Goal: Information Seeking & Learning: Compare options

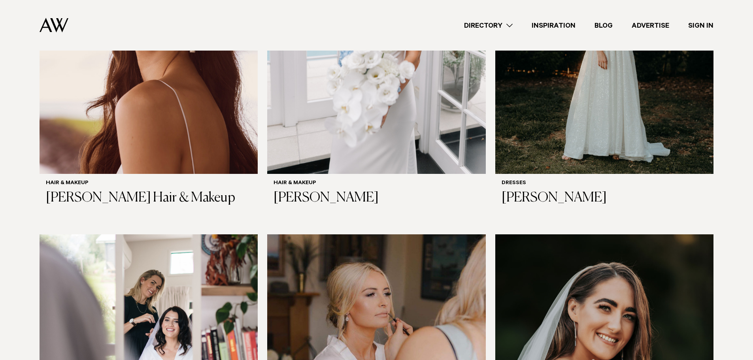
scroll to position [277, 0]
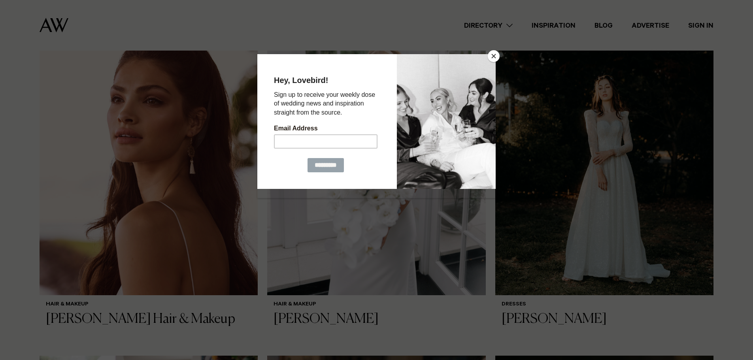
click at [494, 55] on button "Close" at bounding box center [494, 56] width 12 height 12
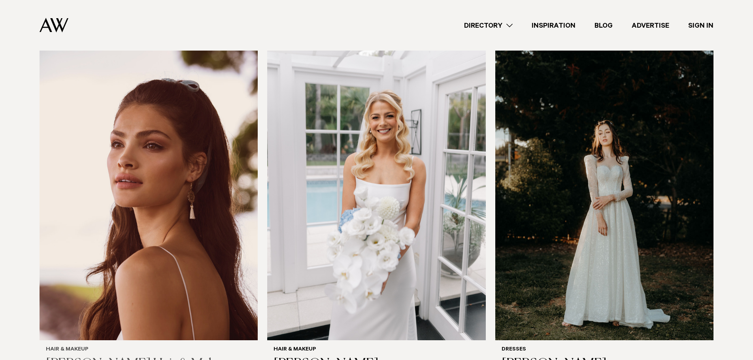
scroll to position [237, 0]
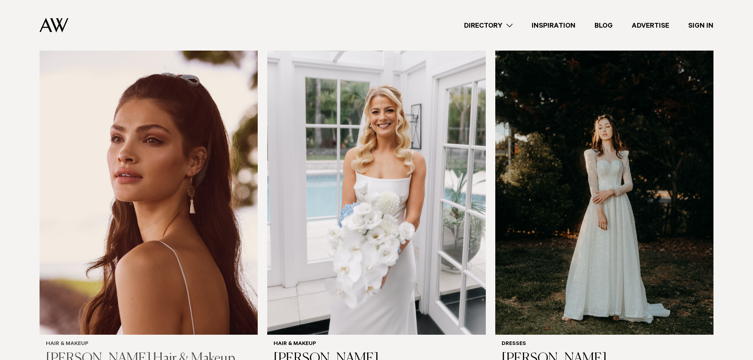
click at [161, 154] on img at bounding box center [149, 188] width 218 height 293
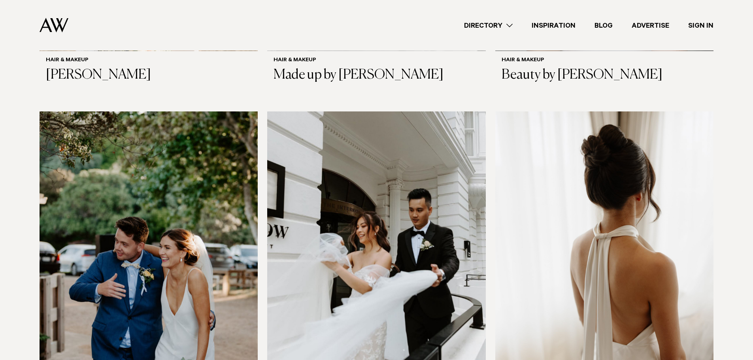
scroll to position [1225, 0]
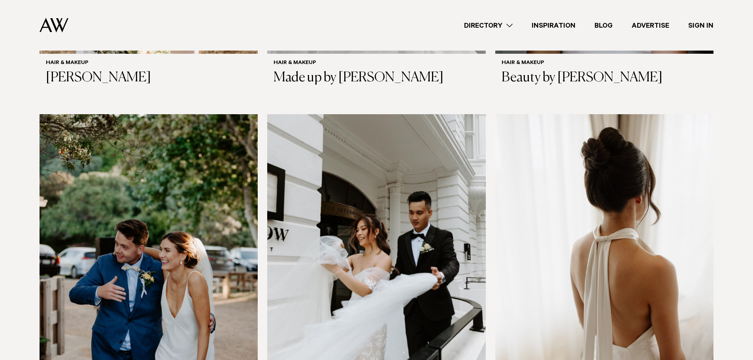
click at [603, 214] on img at bounding box center [604, 260] width 218 height 293
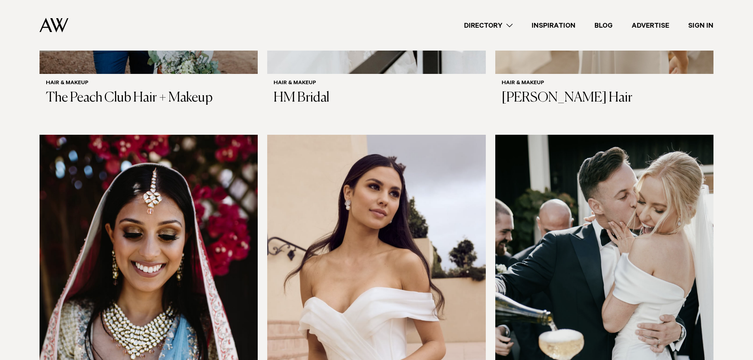
scroll to position [1652, 0]
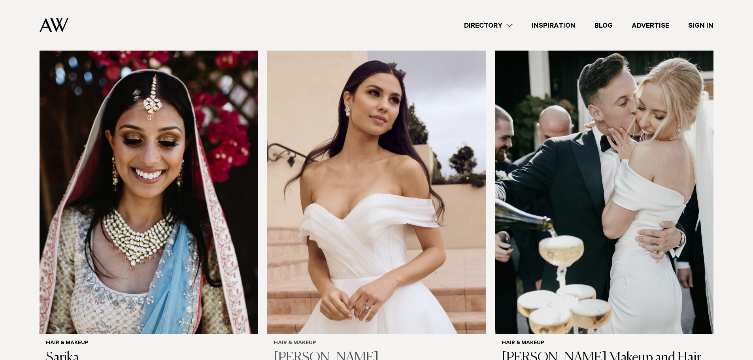
click at [373, 166] on img at bounding box center [376, 187] width 218 height 293
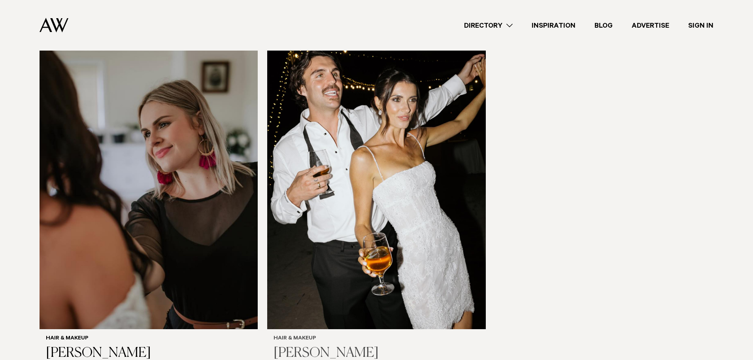
scroll to position [2353, 0]
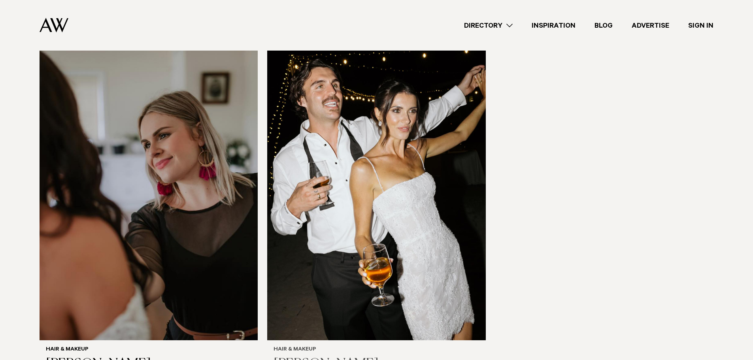
click at [383, 172] on img at bounding box center [376, 193] width 218 height 293
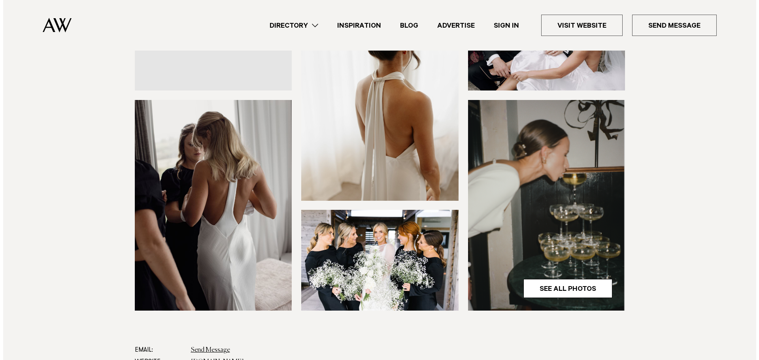
scroll to position [158, 0]
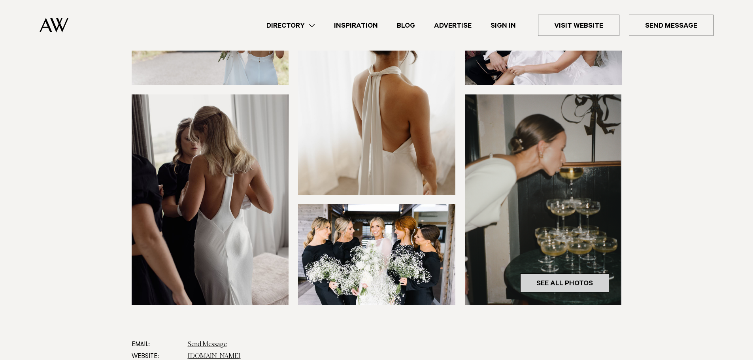
click at [558, 281] on link "See All Photos" at bounding box center [564, 282] width 89 height 19
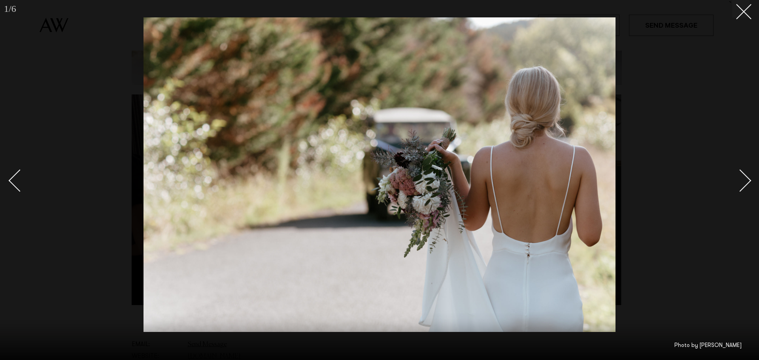
click at [746, 177] on div "Next slide" at bounding box center [740, 180] width 23 height 23
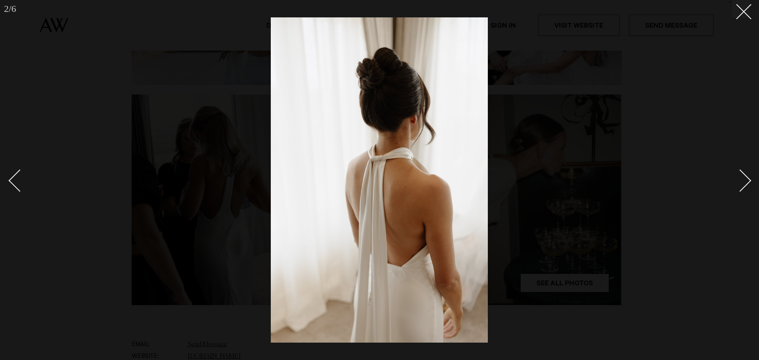
click at [746, 177] on div "Next slide" at bounding box center [740, 180] width 23 height 23
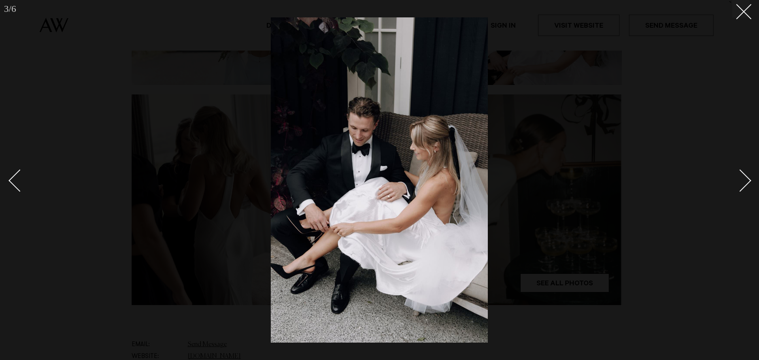
click at [746, 177] on div "Next slide" at bounding box center [740, 180] width 23 height 23
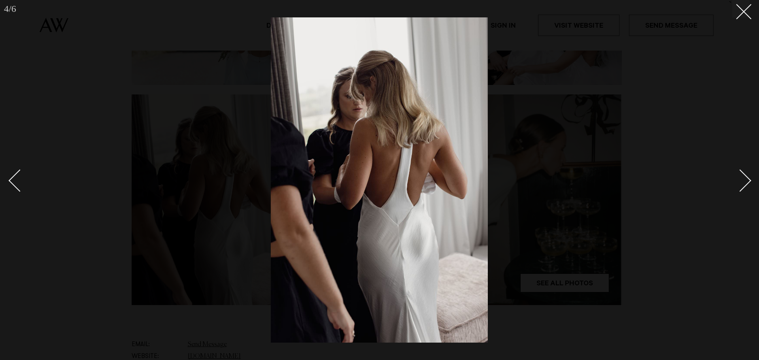
click at [747, 177] on div "Next slide" at bounding box center [740, 180] width 23 height 23
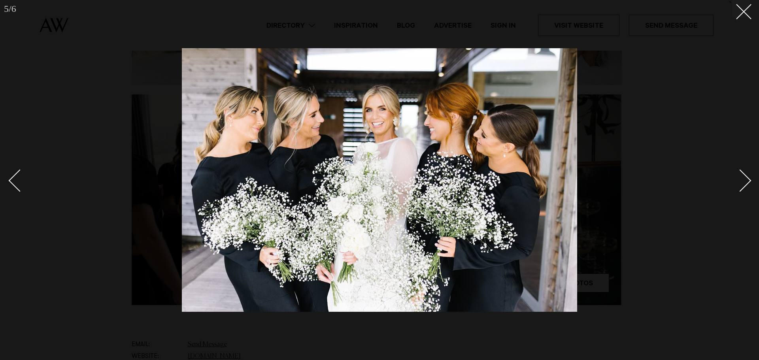
click at [747, 177] on div "Next slide" at bounding box center [740, 180] width 23 height 23
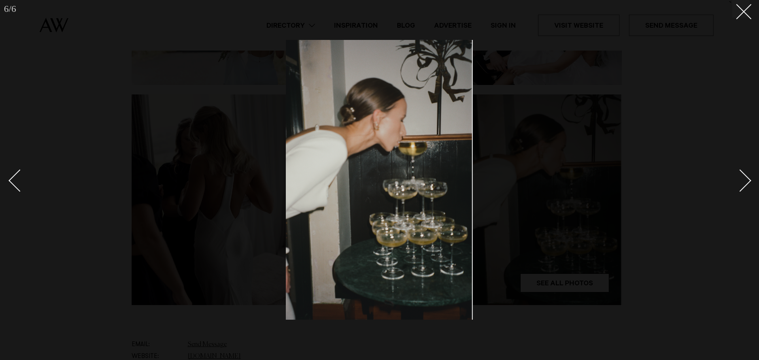
click at [747, 177] on div "Next slide" at bounding box center [740, 180] width 23 height 23
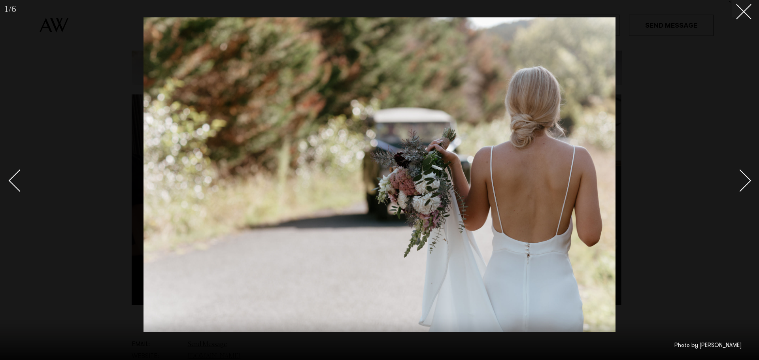
click at [747, 177] on div "Next slide" at bounding box center [740, 180] width 23 height 23
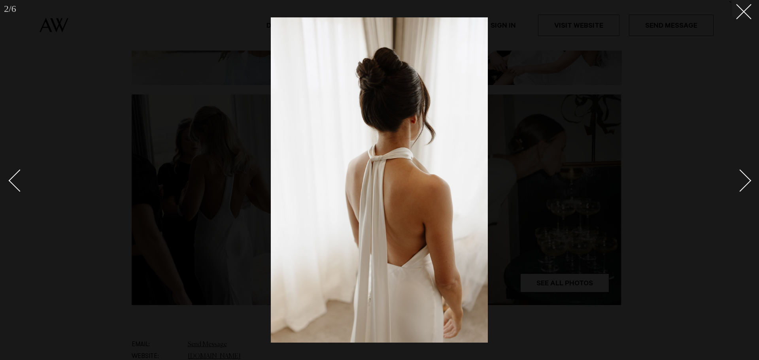
click at [747, 177] on div "Next slide" at bounding box center [740, 180] width 23 height 23
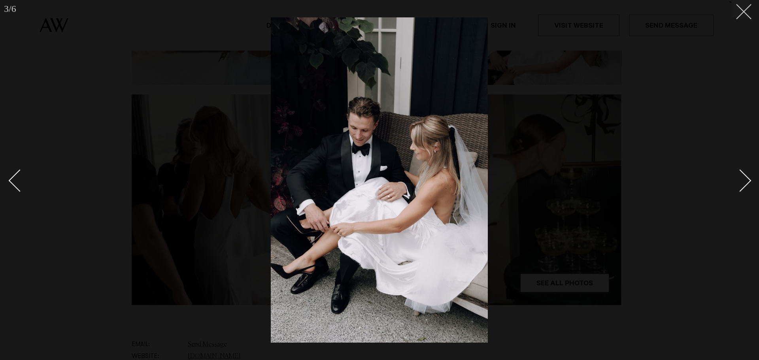
click at [747, 11] on button at bounding box center [740, 8] width 17 height 17
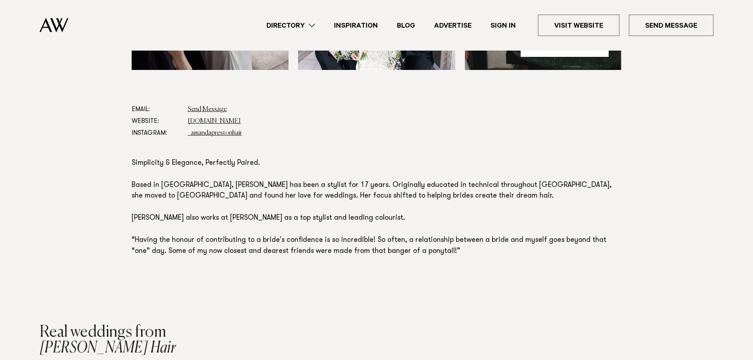
scroll to position [435, 0]
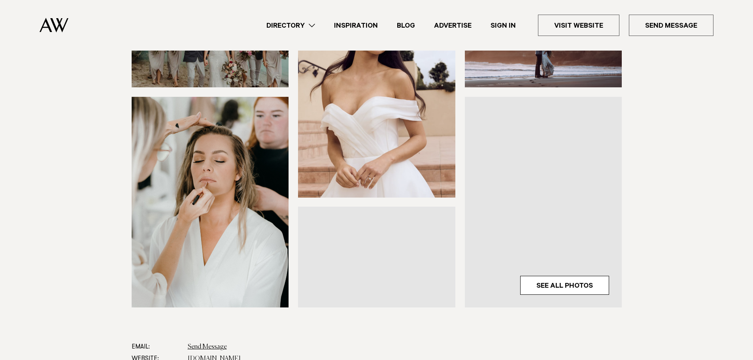
scroll to position [158, 0]
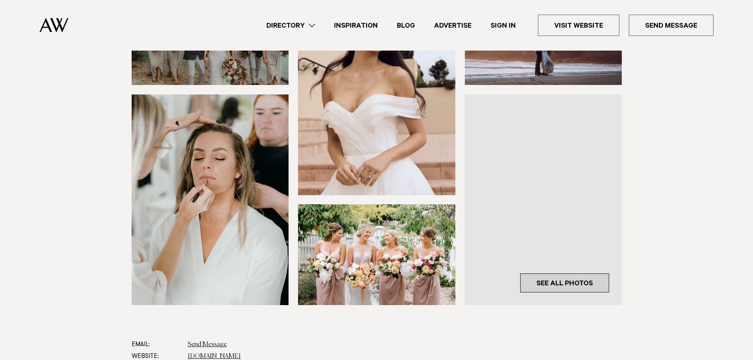
click at [561, 279] on link "See All Photos" at bounding box center [564, 282] width 89 height 19
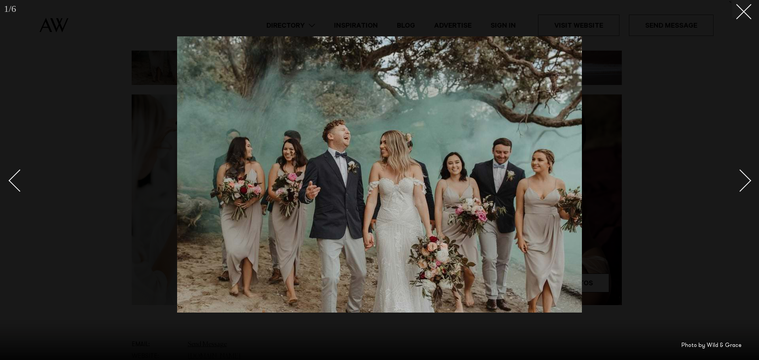
click at [743, 185] on div "Next slide" at bounding box center [740, 180] width 23 height 23
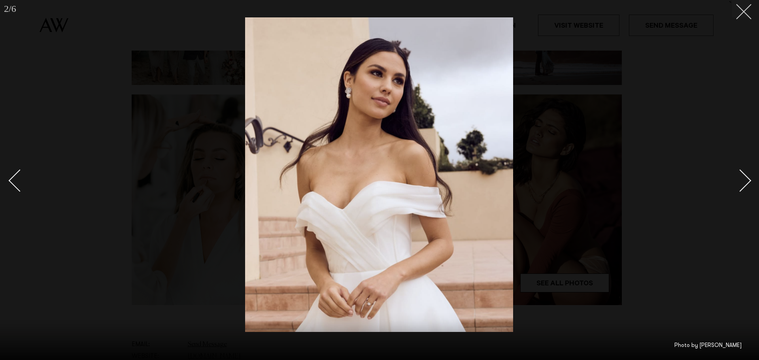
click at [737, 17] on button at bounding box center [740, 8] width 17 height 17
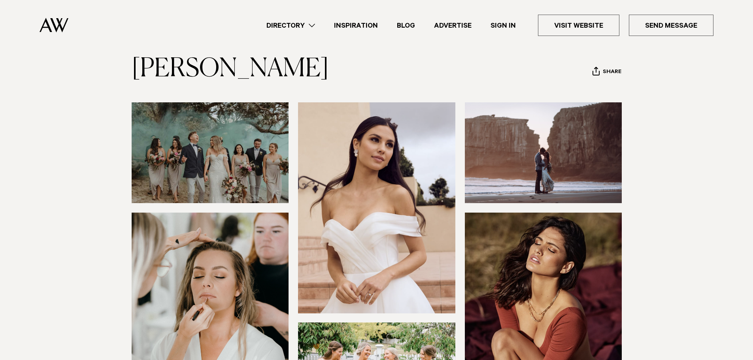
scroll to position [40, 0]
click at [580, 25] on link "Visit Website" at bounding box center [578, 25] width 81 height 21
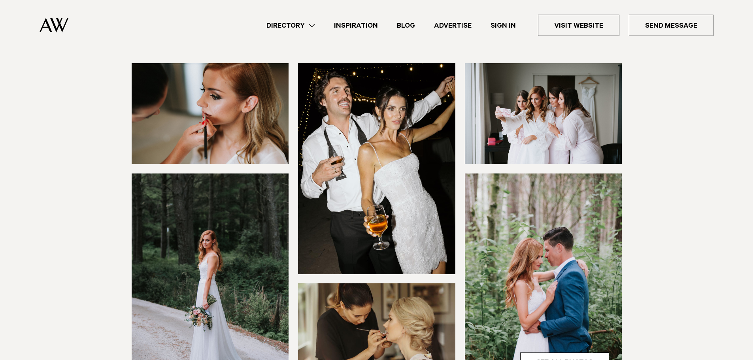
scroll to position [237, 0]
